Goal: Transaction & Acquisition: Register for event/course

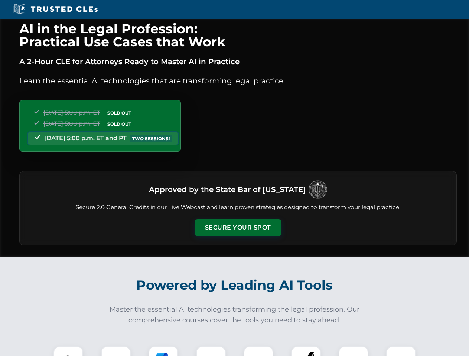
click at [238, 228] on button "Secure Your Spot" at bounding box center [238, 227] width 87 height 17
click at [68, 352] on img at bounding box center [69, 362] width 22 height 22
click at [116, 352] on div at bounding box center [116, 362] width 30 height 30
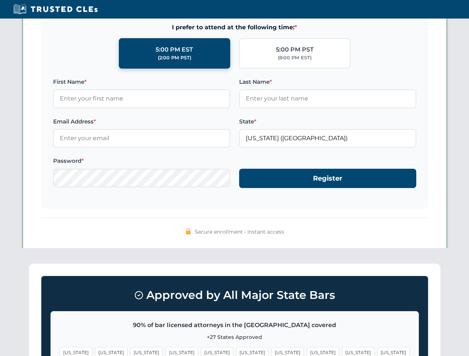
click at [342, 352] on span "[US_STATE]" at bounding box center [358, 353] width 32 height 11
